Goal: Find specific page/section: Find specific page/section

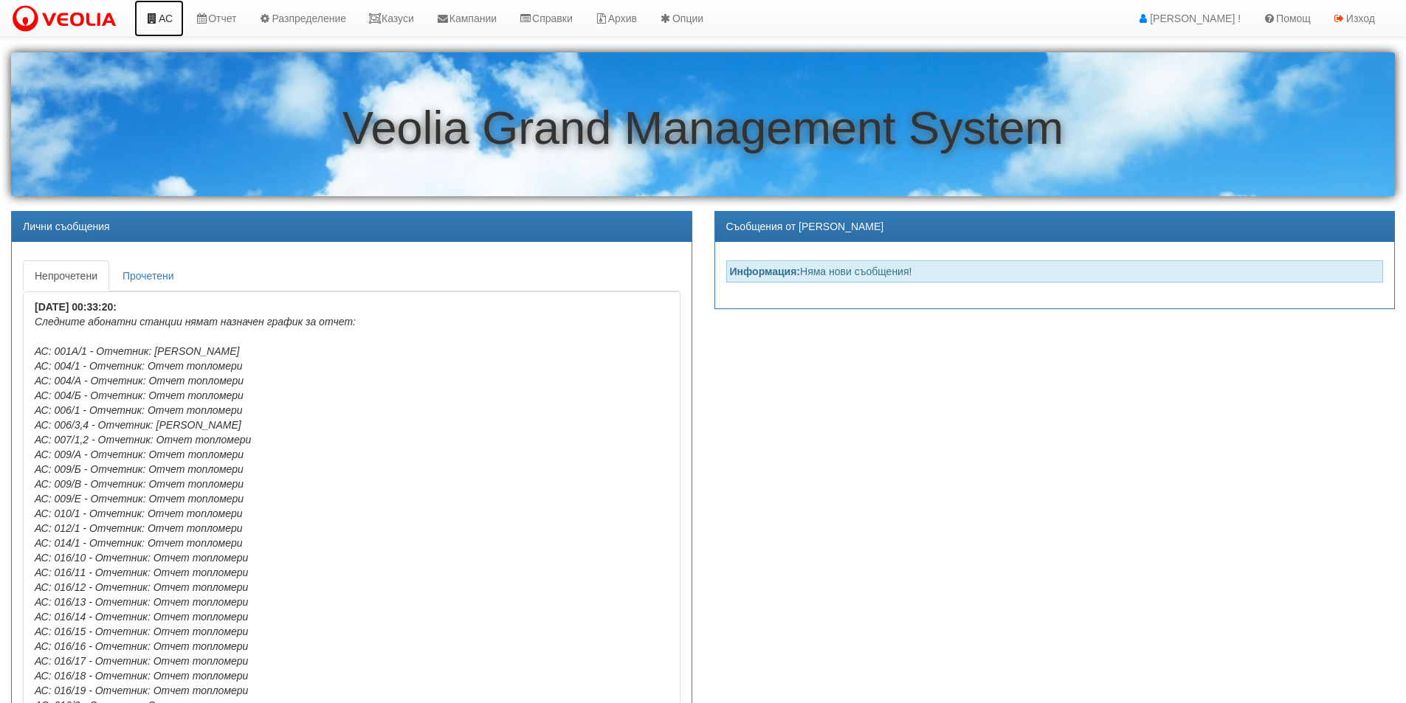
click at [170, 20] on link "АС" at bounding box center [158, 18] width 49 height 37
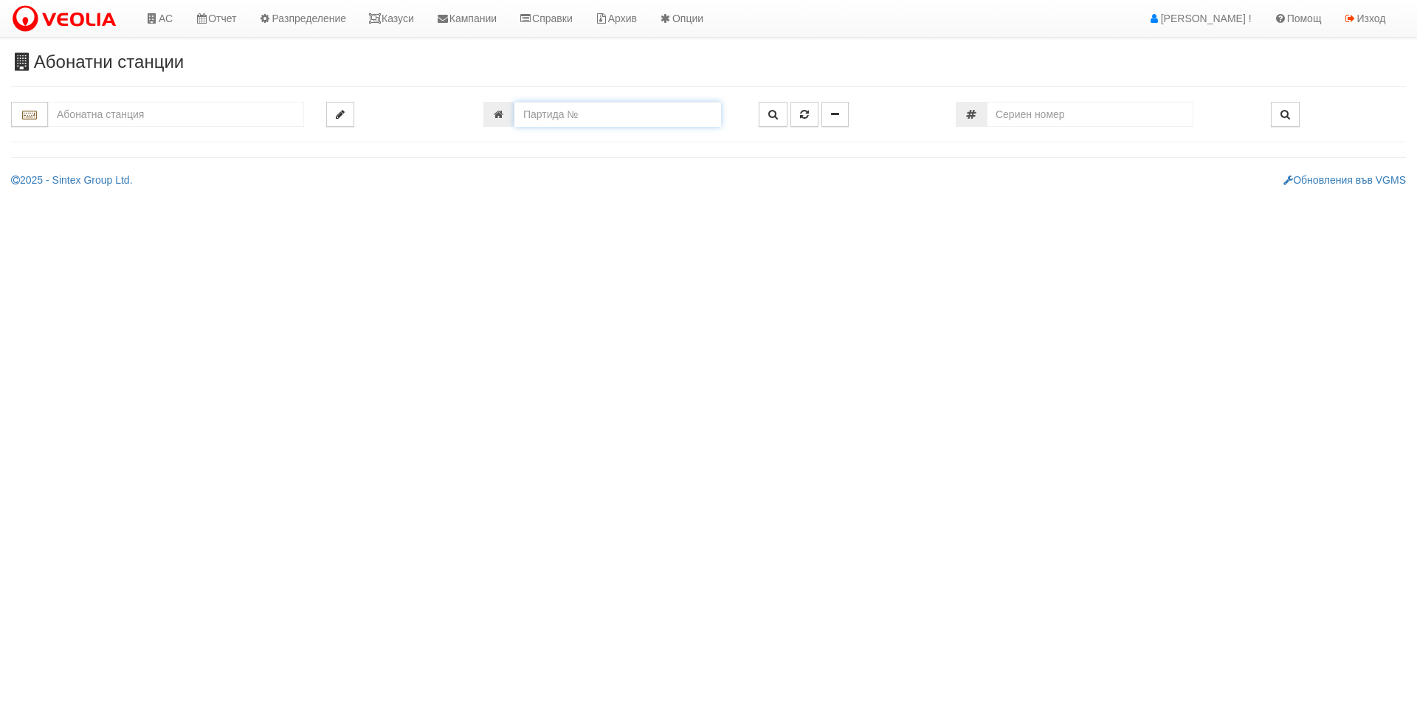
click at [556, 121] on input "number" at bounding box center [617, 114] width 207 height 25
type input "11733"
type input "187/1 ИНТЕРНАЦИОНАЛ - "[PERSON_NAME] [GEOGRAPHIC_DATA] " ЕАД"
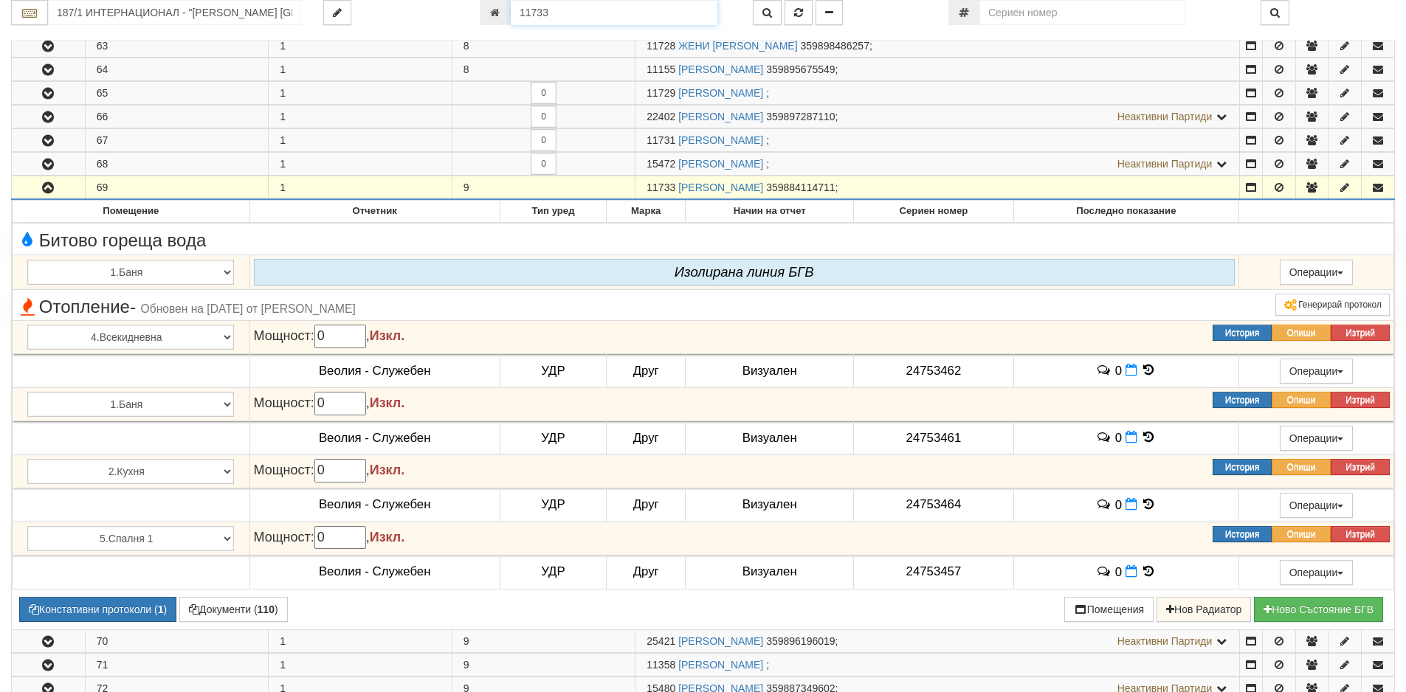
scroll to position [1843, 0]
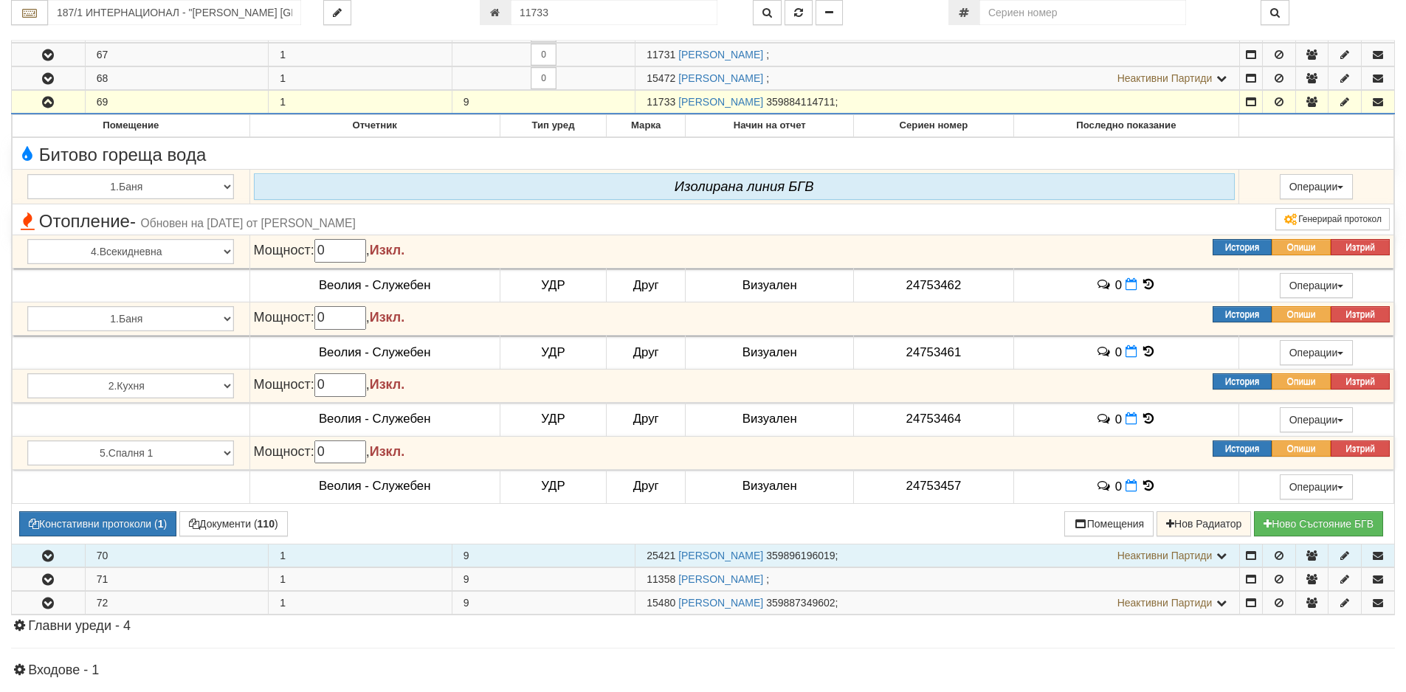
click at [42, 558] on icon "button" at bounding box center [48, 556] width 18 height 10
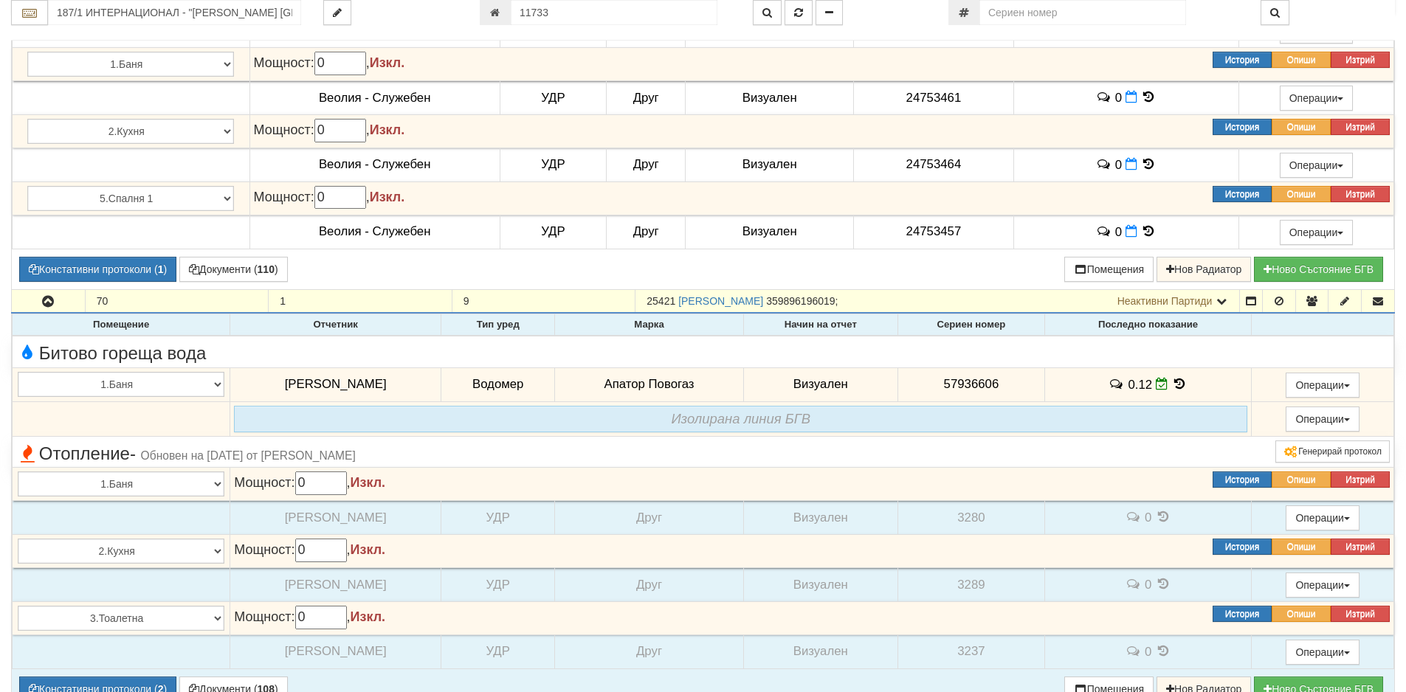
scroll to position [2138, 0]
